Goal: Information Seeking & Learning: Learn about a topic

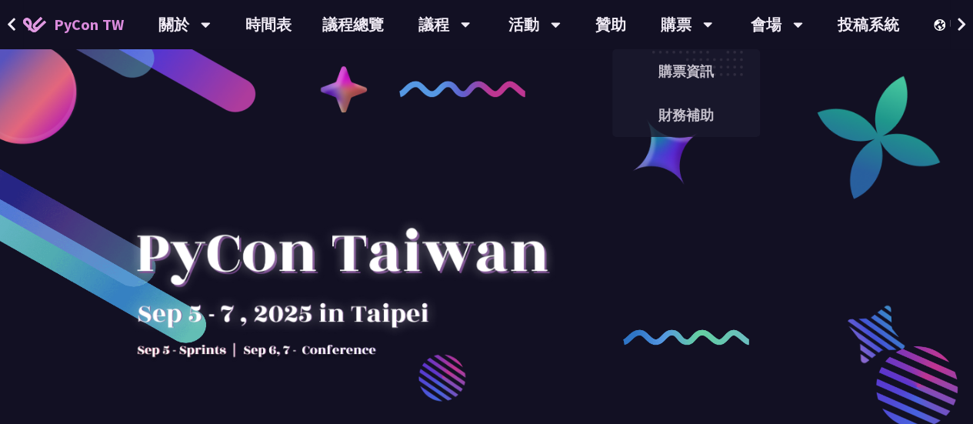
click at [693, 65] on link "購票資訊" at bounding box center [687, 71] width 148 height 36
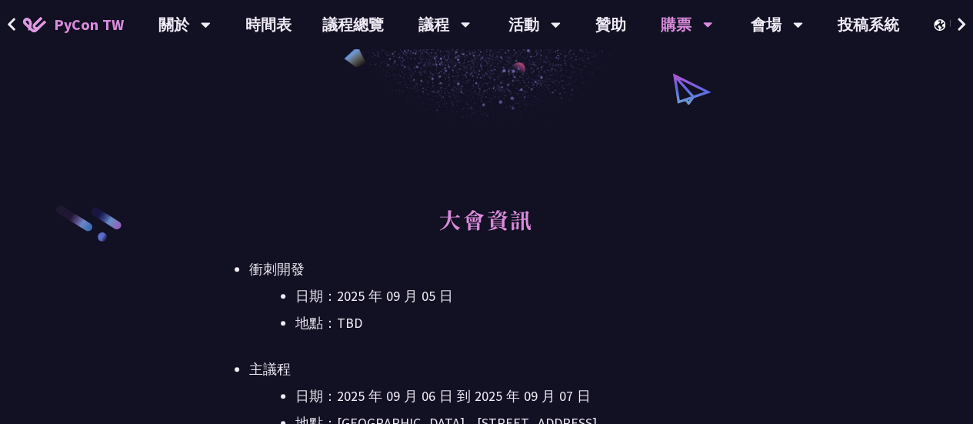
scroll to position [385, 0]
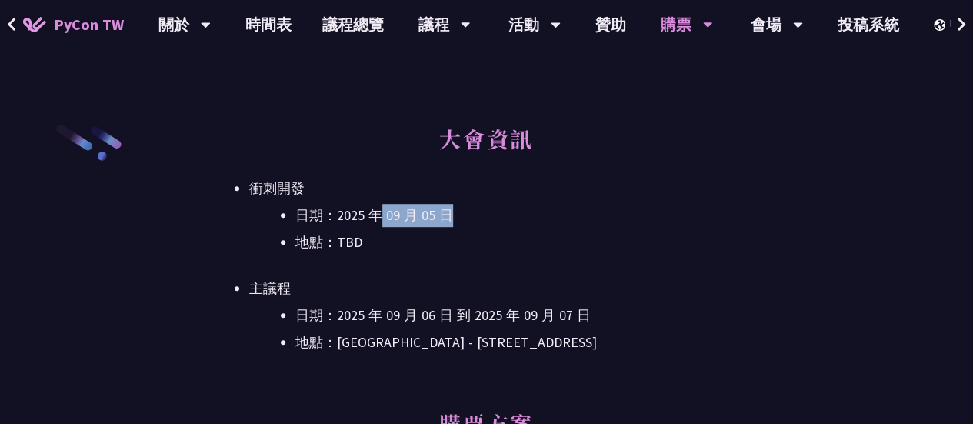
drag, startPoint x: 376, startPoint y: 220, endPoint x: 494, endPoint y: 225, distance: 118.6
click at [494, 225] on li "日期：2025 年 09 月 05 日" at bounding box center [509, 215] width 429 height 23
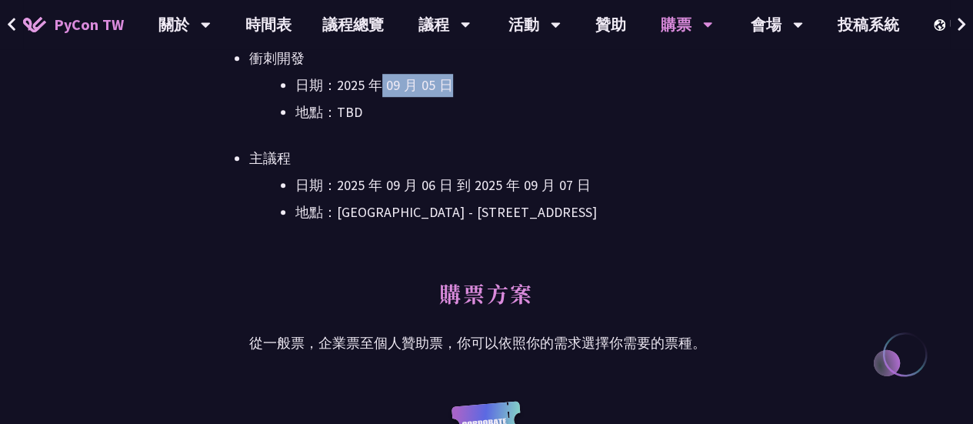
scroll to position [539, 0]
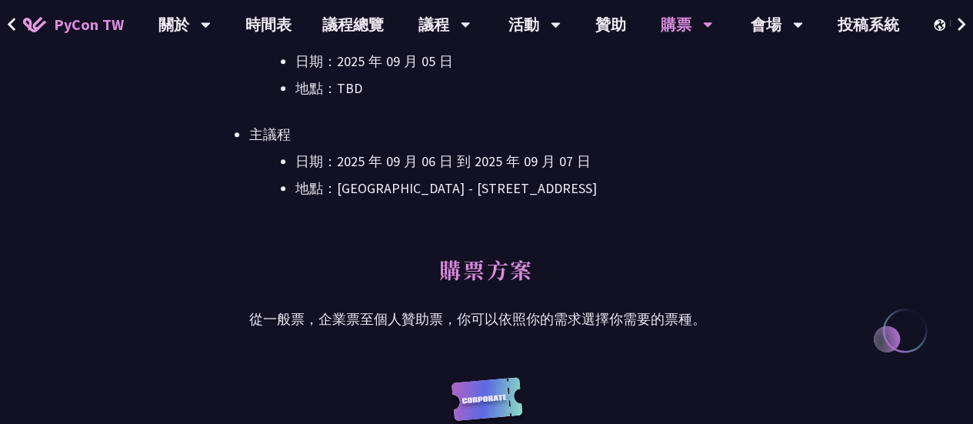
click at [669, 262] on h2 "購票方案" at bounding box center [486, 277] width 475 height 46
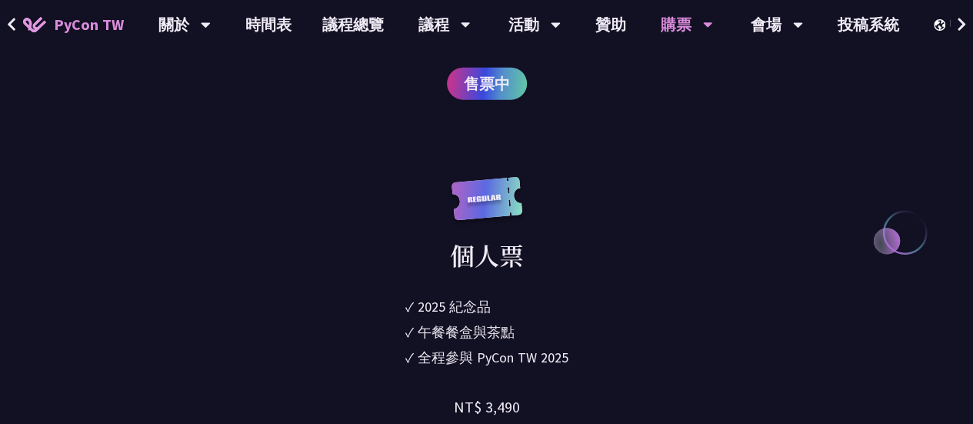
scroll to position [2232, 0]
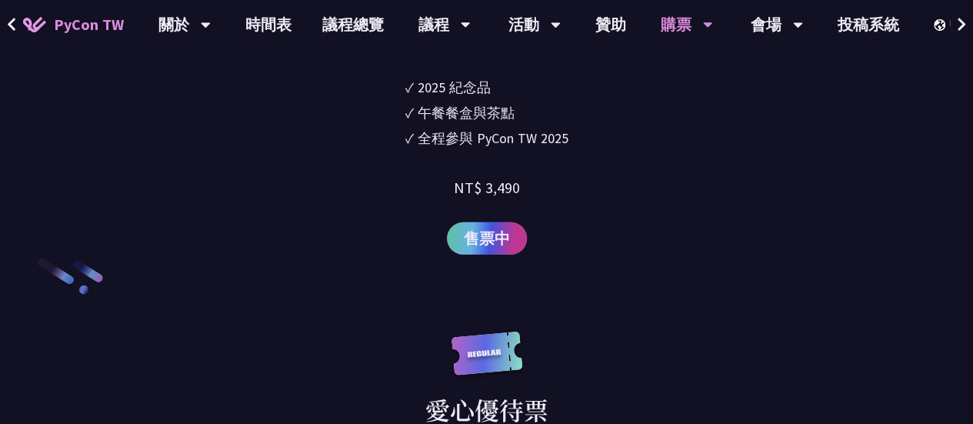
click at [482, 242] on span "售票中" at bounding box center [487, 238] width 46 height 23
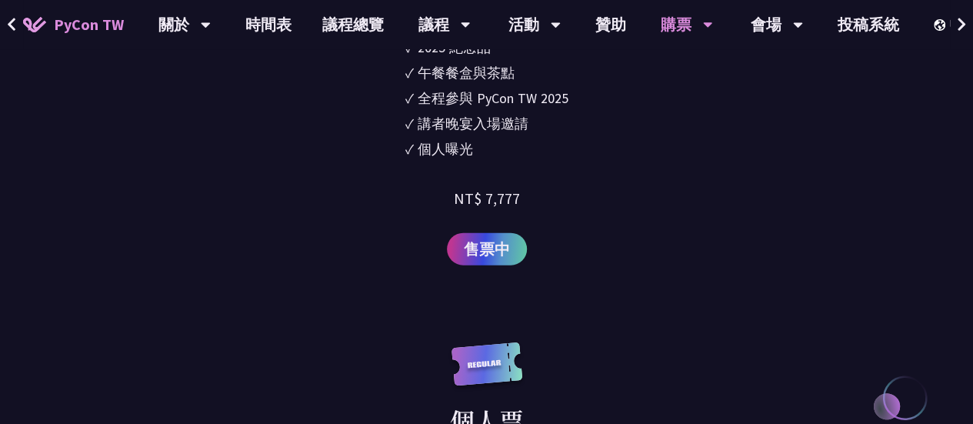
scroll to position [1847, 0]
click at [789, 75] on link "會場資訊" at bounding box center [777, 71] width 148 height 36
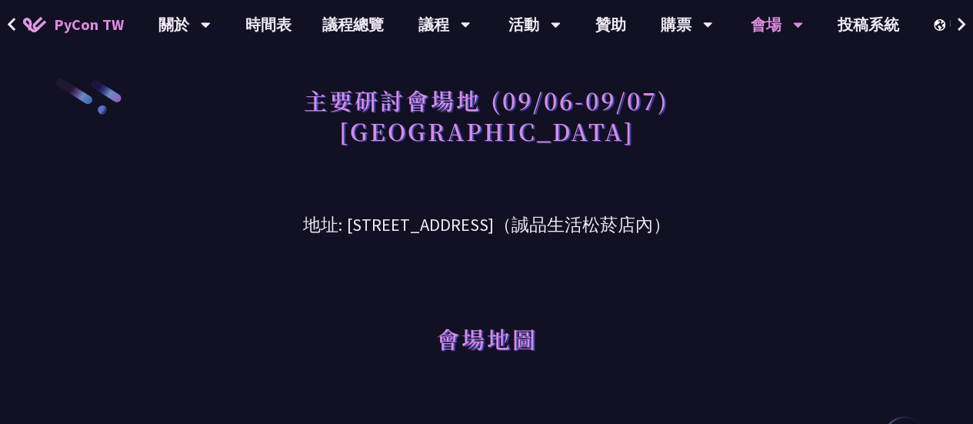
drag, startPoint x: 311, startPoint y: 217, endPoint x: 715, endPoint y: 222, distance: 404.0
click at [715, 222] on h3 "地址: [STREET_ADDRESS]（誠品生活松菸店內）" at bounding box center [486, 214] width 715 height 50
click at [717, 213] on h3 "地址: [STREET_ADDRESS]（誠品生活松菸店內）" at bounding box center [486, 214] width 715 height 50
drag, startPoint x: 719, startPoint y: 215, endPoint x: 308, endPoint y: 227, distance: 411.1
click at [308, 227] on h3 "地址: [STREET_ADDRESS]（誠品生活松菸店內）" at bounding box center [486, 214] width 715 height 50
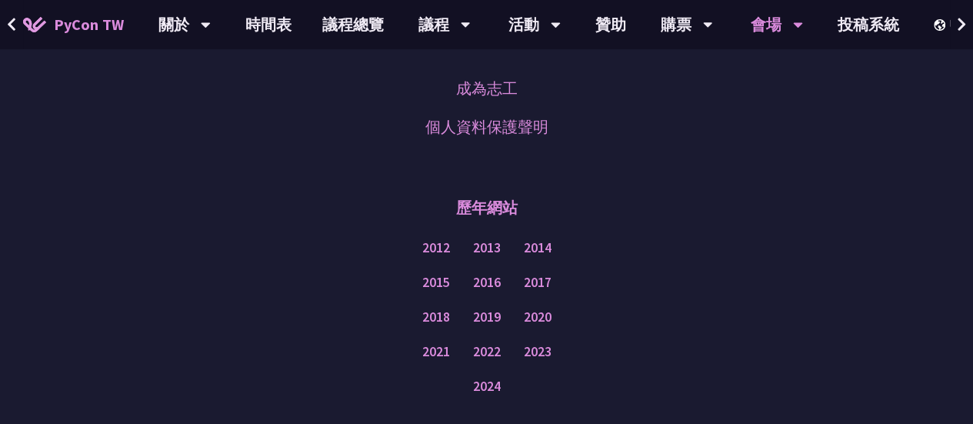
scroll to position [1308, 0]
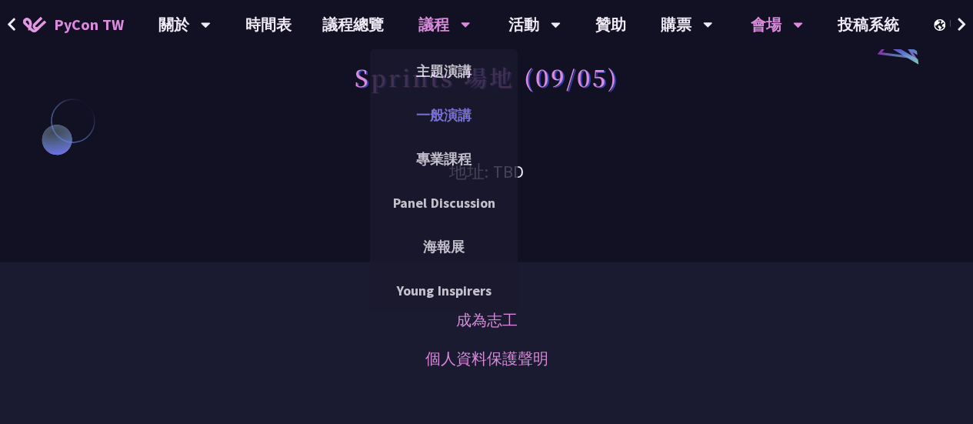
click at [443, 115] on link "一般演講" at bounding box center [444, 115] width 148 height 36
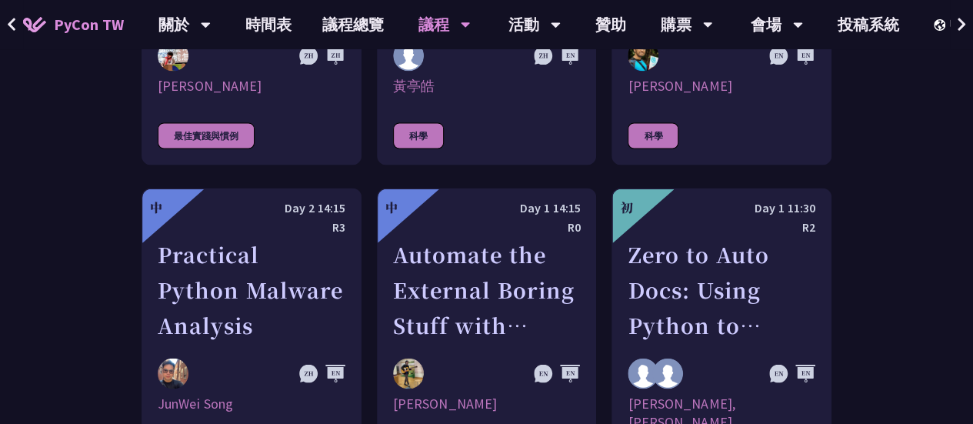
scroll to position [4771, 0]
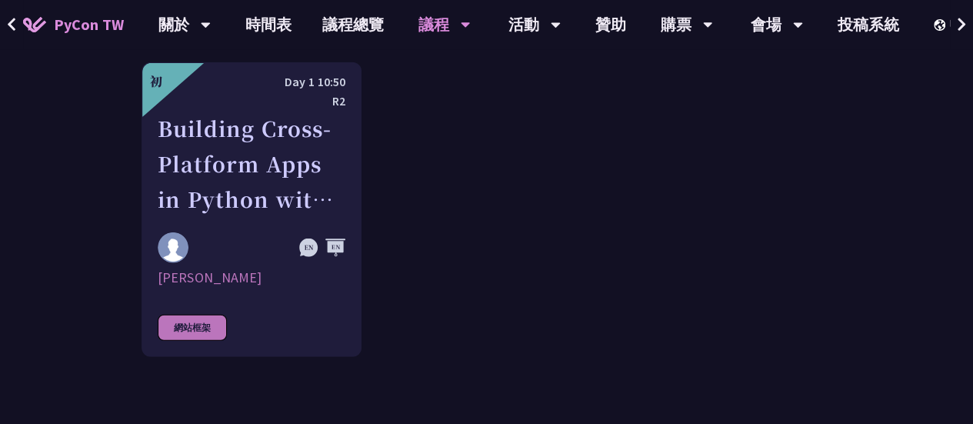
drag, startPoint x: 464, startPoint y: 256, endPoint x: 322, endPoint y: 356, distance: 174.0
